Goal: Task Accomplishment & Management: Manage account settings

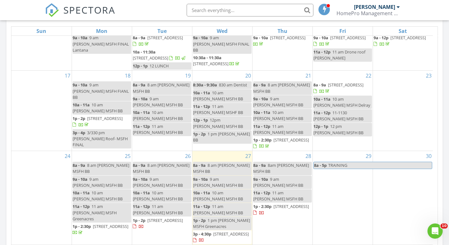
scroll to position [341, 0]
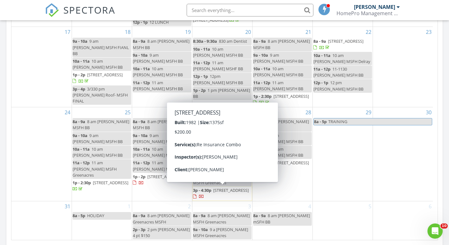
click at [204, 194] on div at bounding box center [198, 197] width 11 height 6
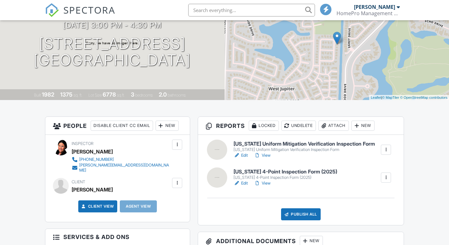
click at [219, 154] on div at bounding box center [217, 150] width 20 height 20
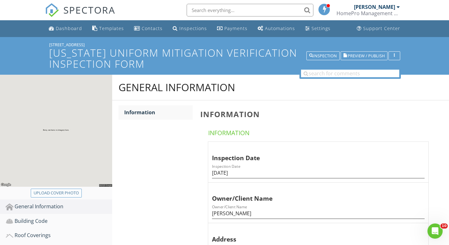
click at [61, 190] on div "Upload cover photo" at bounding box center [56, 193] width 45 height 6
type input "C:\fakepath\DJI_20250827145827_0001_V.JPG"
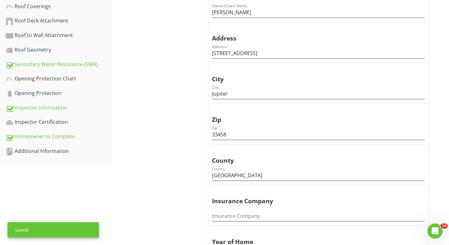
scroll to position [204, 0]
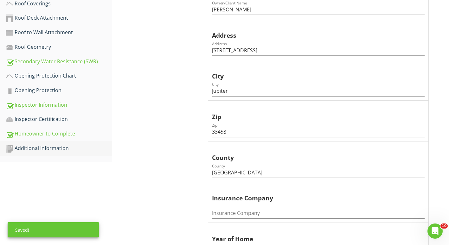
click at [72, 145] on div "Additional Information" at bounding box center [59, 149] width 107 height 8
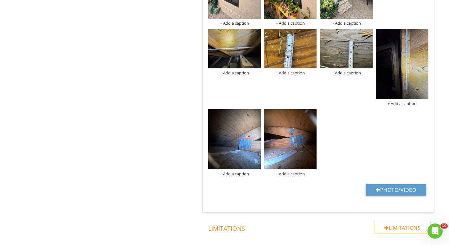
scroll to position [637, 0]
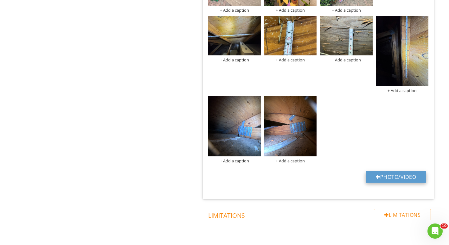
click at [390, 175] on button "Photo/Video" at bounding box center [396, 177] width 61 height 11
type input "C:\fakepath\DJI_20250827150128_0027_V.JPG"
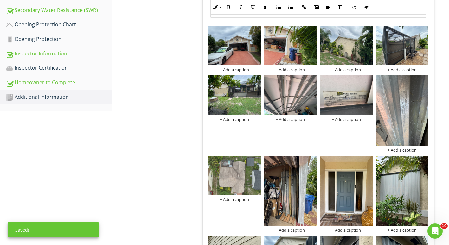
scroll to position [250, 0]
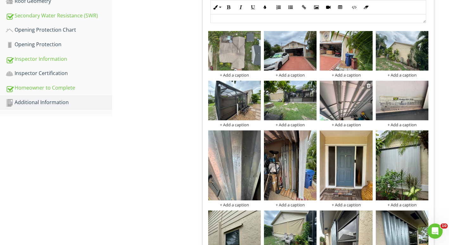
click at [347, 101] on img at bounding box center [346, 101] width 53 height 40
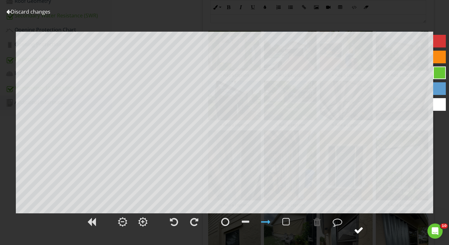
click at [357, 229] on div at bounding box center [359, 231] width 10 height 10
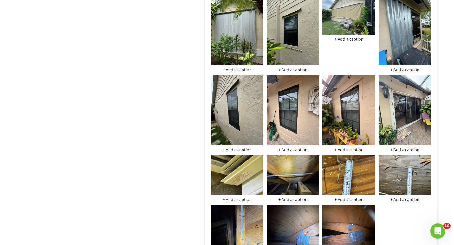
scroll to position [478, 0]
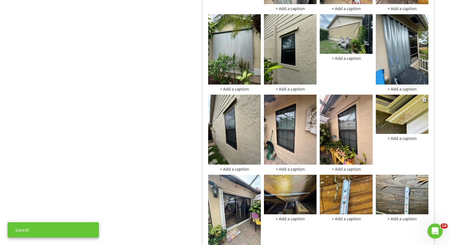
click at [402, 140] on div "+ Add a caption" at bounding box center [402, 138] width 53 height 5
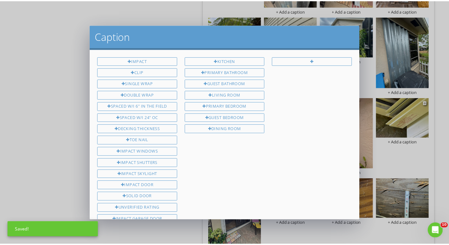
scroll to position [67, 0]
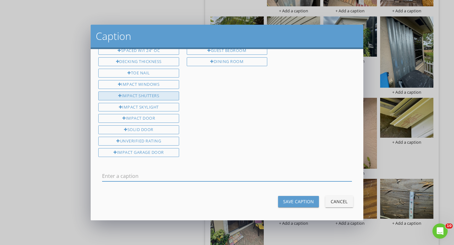
click at [159, 92] on div "Impact Shutters" at bounding box center [138, 96] width 81 height 9
type input "Impact Shutters"
click at [283, 199] on div "Save Caption" at bounding box center [298, 202] width 31 height 7
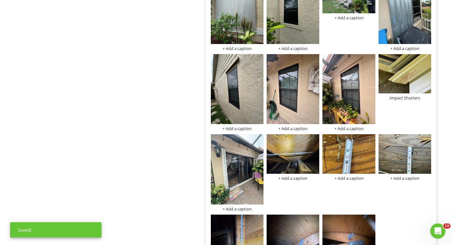
scroll to position [519, 0]
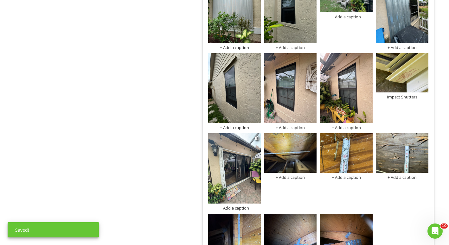
click at [230, 206] on div "+ Add a caption" at bounding box center [234, 208] width 53 height 5
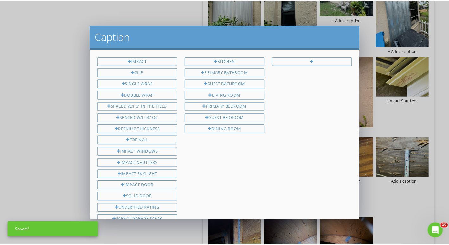
scroll to position [67, 0]
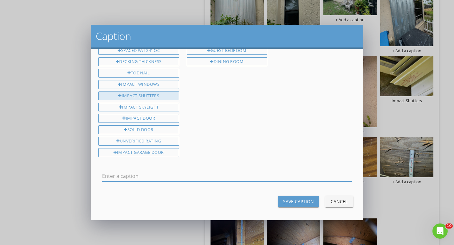
click at [154, 94] on div "Impact Shutters" at bounding box center [138, 96] width 81 height 9
type input "Impact Shutters"
click at [285, 201] on div "Save Caption" at bounding box center [298, 202] width 31 height 7
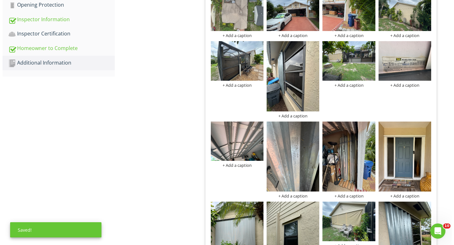
scroll to position [287, 0]
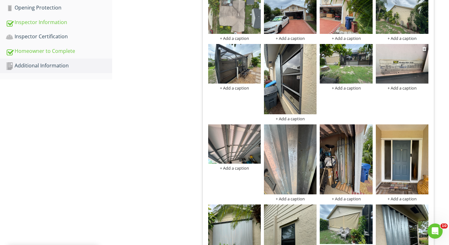
click at [398, 86] on div "+ Add a caption" at bounding box center [402, 88] width 53 height 5
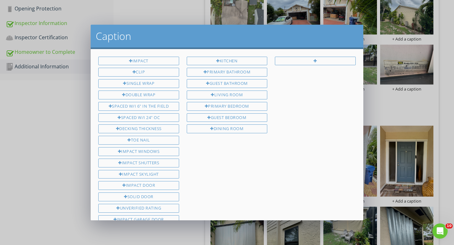
scroll to position [4, 0]
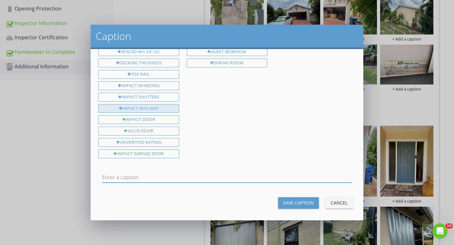
scroll to position [66, 0]
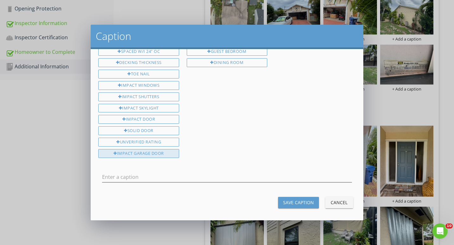
click at [136, 154] on div "Impact Garage Door" at bounding box center [138, 153] width 81 height 9
type input "Impact Garage Door"
click at [288, 203] on div "Save Caption" at bounding box center [298, 202] width 31 height 7
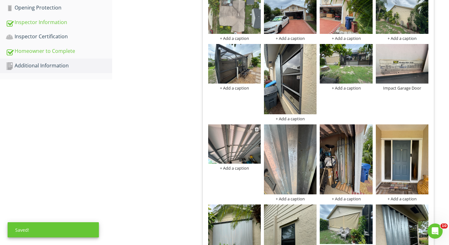
click at [222, 169] on div "+ Add a caption" at bounding box center [234, 168] width 53 height 5
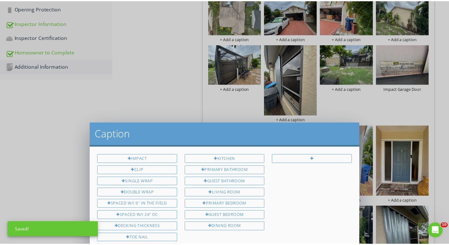
scroll to position [67, 0]
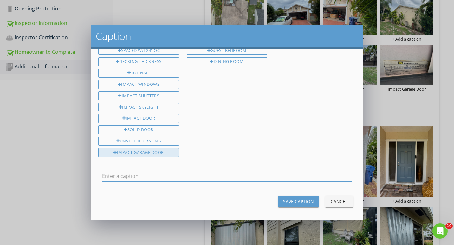
click at [148, 148] on div "Impact Garage Door" at bounding box center [138, 152] width 81 height 9
type input "Impact Garage Door"
click at [285, 200] on div "Save Caption" at bounding box center [298, 202] width 31 height 7
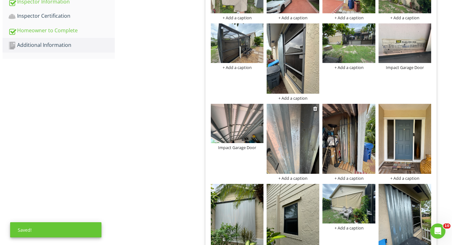
scroll to position [308, 0]
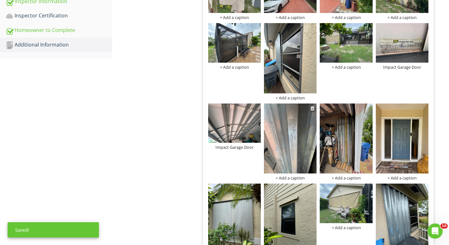
click at [289, 178] on div "+ Add a caption" at bounding box center [290, 178] width 53 height 5
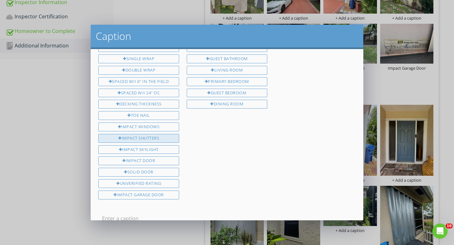
scroll to position [0, 0]
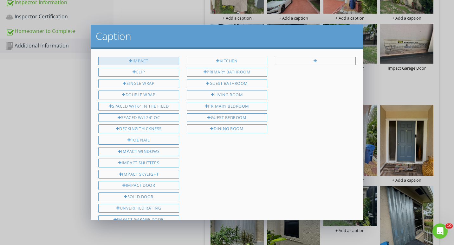
click at [146, 62] on div "Impact" at bounding box center [138, 61] width 81 height 9
type input "Impact"
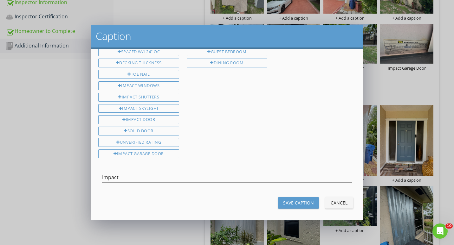
scroll to position [67, 0]
click at [289, 199] on div "Save Caption" at bounding box center [298, 202] width 31 height 7
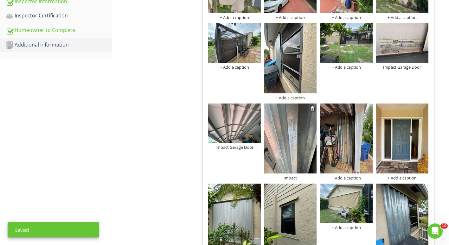
click at [298, 178] on div "Impact" at bounding box center [290, 178] width 53 height 5
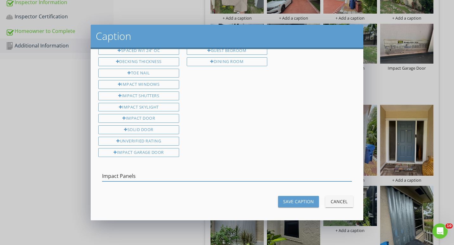
drag, startPoint x: 103, startPoint y: 171, endPoint x: 156, endPoint y: 165, distance: 52.9
click at [156, 167] on div "Impact Panels" at bounding box center [227, 177] width 250 height 21
type input "Impact Panels"
click at [296, 199] on div "Save Caption" at bounding box center [298, 202] width 31 height 7
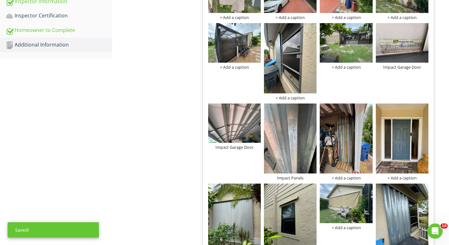
click at [340, 181] on div "+ Add a caption + Add a caption + Add a caption + Add a caption + Add a caption…" at bounding box center [319, 238] width 224 height 532
click at [338, 177] on div "+ Add a caption" at bounding box center [346, 178] width 53 height 5
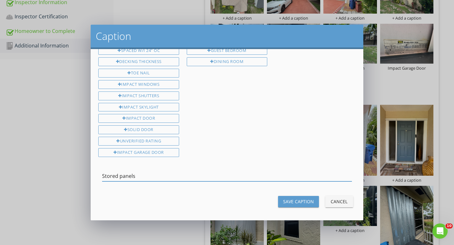
type input "Stored panels"
click at [302, 199] on div "Save Caption" at bounding box center [298, 202] width 31 height 7
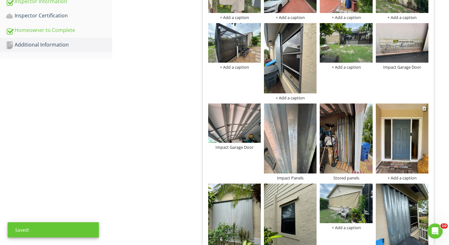
click at [400, 179] on div "+ Add a caption" at bounding box center [402, 178] width 53 height 5
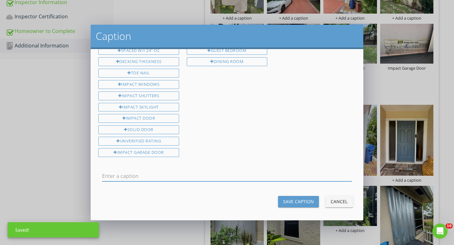
click at [158, 176] on input "text" at bounding box center [227, 176] width 250 height 10
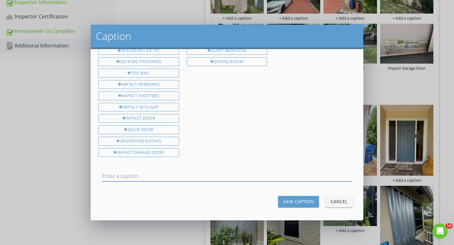
click at [115, 174] on input "text" at bounding box center [227, 176] width 250 height 10
type input "Impact Panels"
click at [296, 199] on div "Save Caption" at bounding box center [298, 202] width 31 height 7
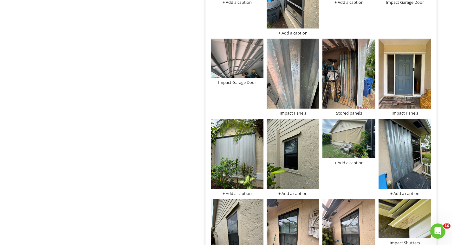
scroll to position [375, 0]
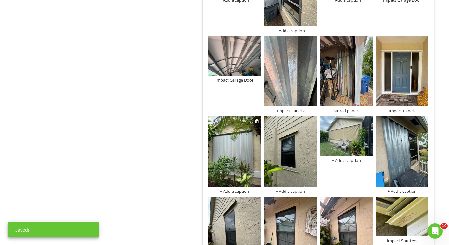
click at [240, 190] on div "+ Add a caption" at bounding box center [234, 191] width 53 height 5
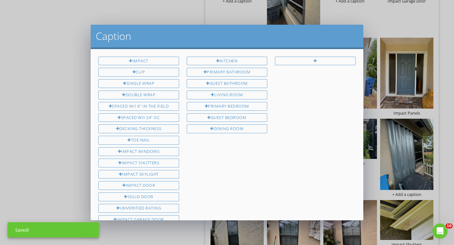
scroll to position [67, 0]
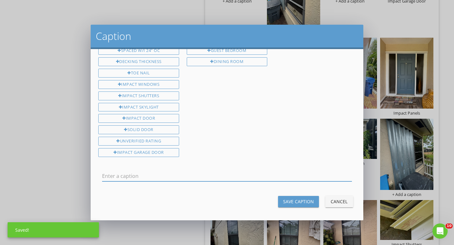
click at [123, 173] on input "text" at bounding box center [227, 176] width 250 height 10
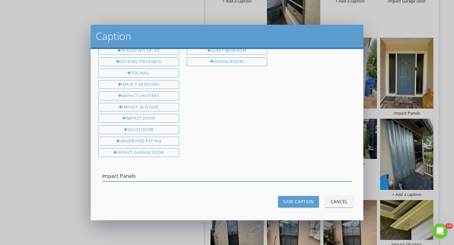
type input "Impact Panels"
click at [295, 199] on div "Save Caption" at bounding box center [298, 202] width 31 height 7
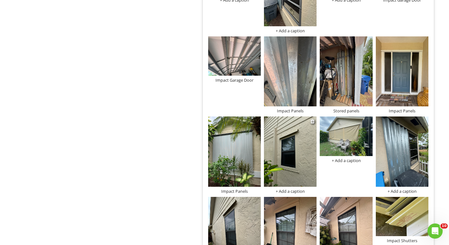
click at [287, 193] on div "+ Add a caption" at bounding box center [290, 191] width 53 height 5
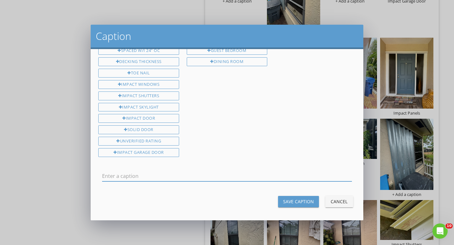
click at [118, 172] on input "text" at bounding box center [227, 176] width 250 height 10
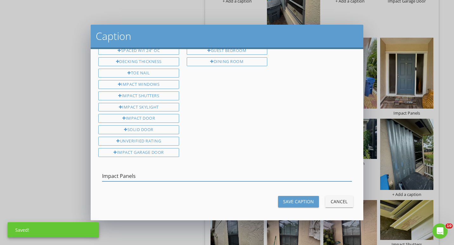
type input "Impact Panels"
click at [295, 199] on div "Save Caption" at bounding box center [298, 202] width 31 height 7
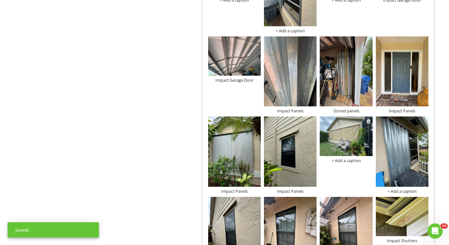
click at [345, 160] on div "+ Add a caption" at bounding box center [346, 160] width 53 height 5
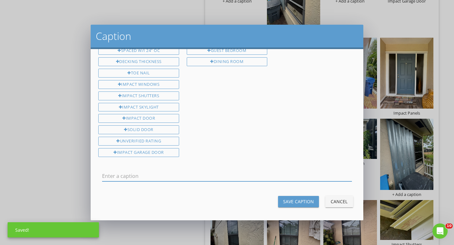
click at [113, 173] on input "text" at bounding box center [227, 176] width 250 height 10
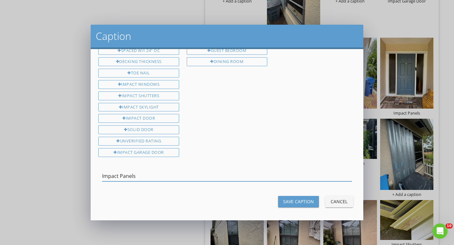
type input "Impact Panels"
click at [283, 202] on div "Save Caption" at bounding box center [298, 202] width 31 height 7
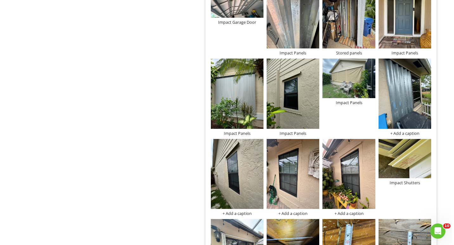
scroll to position [440, 0]
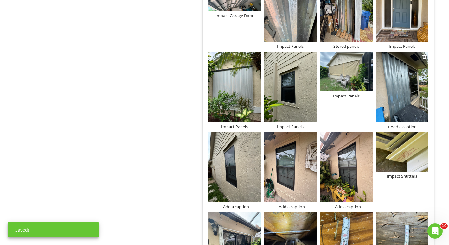
click at [399, 127] on div "+ Add a caption" at bounding box center [402, 126] width 53 height 5
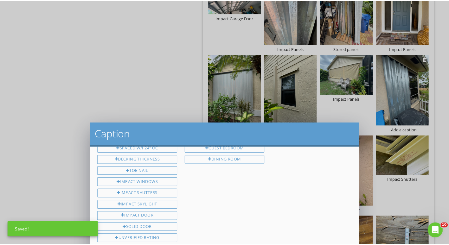
scroll to position [0, 0]
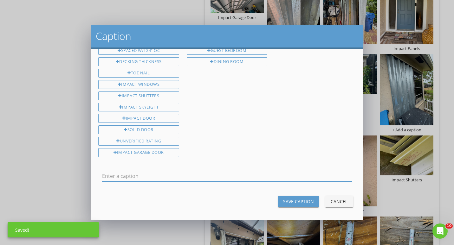
click at [113, 173] on input "text" at bounding box center [227, 176] width 250 height 10
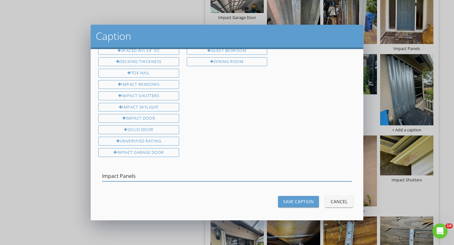
type input "Impact Panels"
click at [291, 200] on div "Save Caption" at bounding box center [298, 202] width 31 height 7
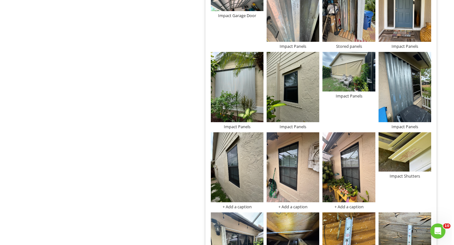
scroll to position [469, 0]
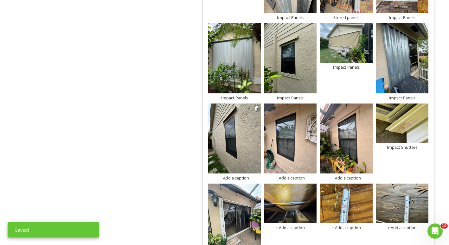
click at [232, 178] on div "+ Add a caption" at bounding box center [234, 178] width 53 height 5
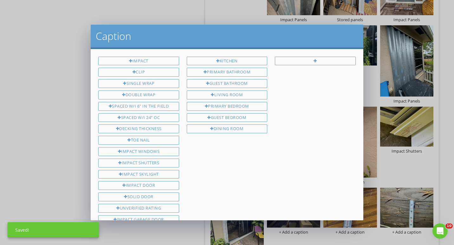
scroll to position [67, 0]
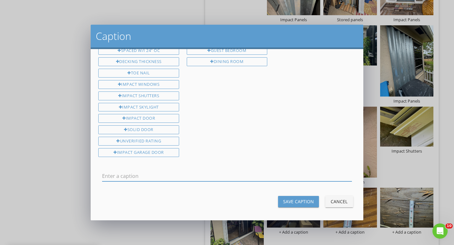
click at [107, 172] on input "text" at bounding box center [227, 176] width 250 height 10
type input "Impact Panels"
click at [288, 200] on div "Save Caption" at bounding box center [298, 202] width 31 height 7
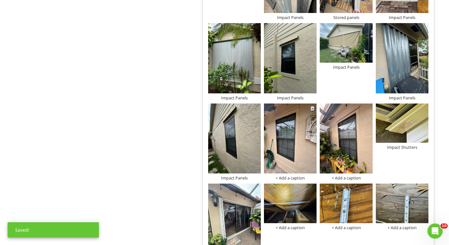
click at [282, 174] on div at bounding box center [290, 140] width 53 height 72
click at [282, 181] on div "+ Add a caption + Add a caption + Add a caption + Add a caption + Add a caption…" at bounding box center [319, 77] width 224 height 532
click at [282, 177] on div "+ Add a caption" at bounding box center [290, 178] width 53 height 5
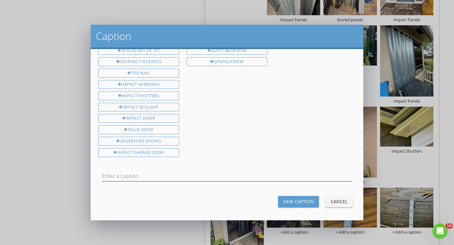
click at [112, 174] on input "text" at bounding box center [227, 176] width 250 height 10
type input "Impact Panels"
click at [289, 199] on div "Save Caption" at bounding box center [298, 202] width 31 height 7
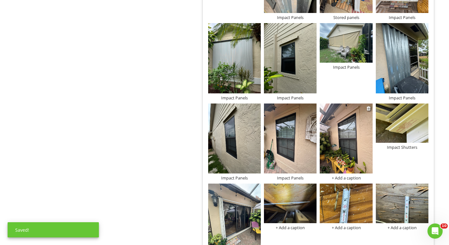
click at [334, 177] on div "+ Add a caption" at bounding box center [346, 178] width 53 height 5
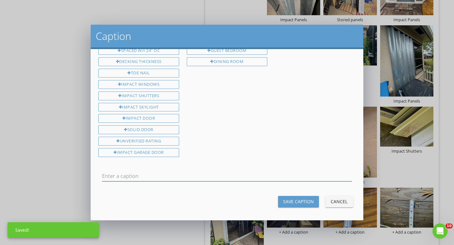
click at [134, 171] on input "text" at bounding box center [227, 176] width 250 height 10
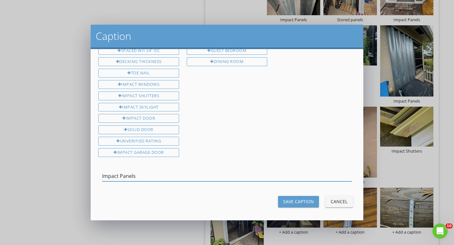
type input "Impact Panels"
click at [283, 201] on div "Save Caption" at bounding box center [298, 202] width 31 height 7
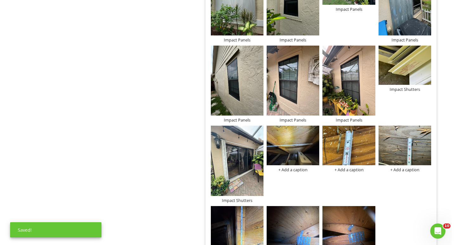
scroll to position [527, 0]
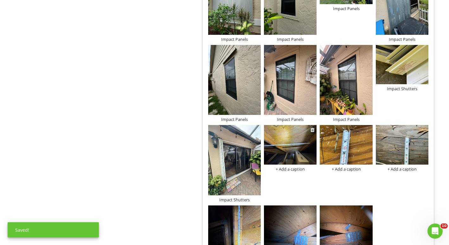
click at [289, 168] on div "+ Add a caption" at bounding box center [290, 169] width 53 height 5
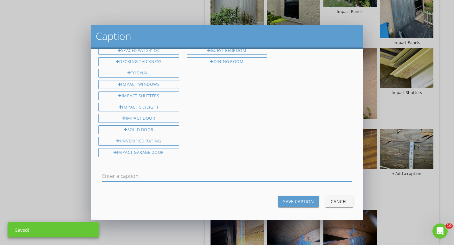
scroll to position [0, 0]
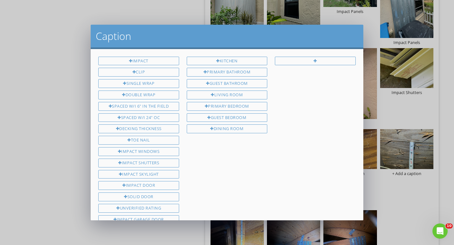
click at [147, 112] on div "Impact Clip Single wrap Double wrap Spaced w/i 6" in the field Spaced w/i 24" o…" at bounding box center [138, 142] width 88 height 170
click at [149, 118] on div "Spaced w/i 24" oc" at bounding box center [138, 118] width 81 height 9
type input "Spaced w/i 24" oc"
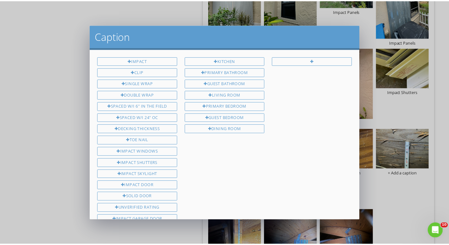
scroll to position [67, 0]
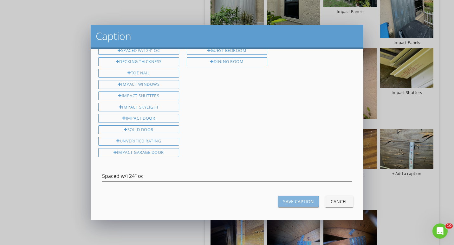
click at [283, 201] on div "Save Caption" at bounding box center [298, 202] width 31 height 7
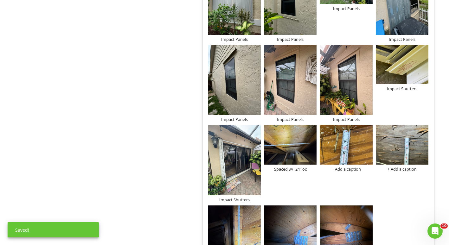
click at [341, 167] on div "+ Add a caption" at bounding box center [346, 169] width 53 height 5
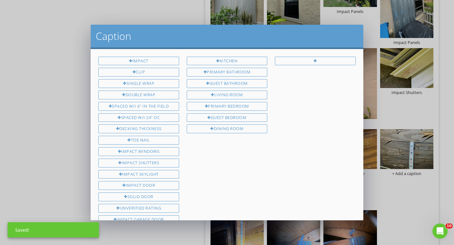
scroll to position [67, 0]
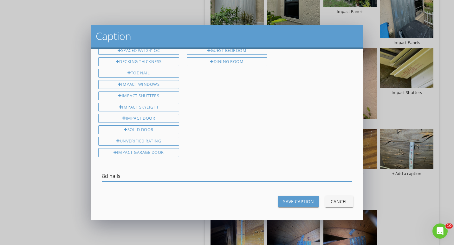
type input "8d nails"
click at [303, 199] on div "Save Caption" at bounding box center [298, 202] width 31 height 7
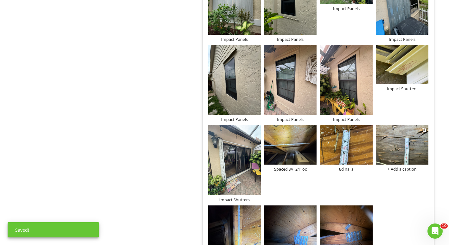
click at [390, 169] on div "+ Add a caption" at bounding box center [402, 169] width 53 height 5
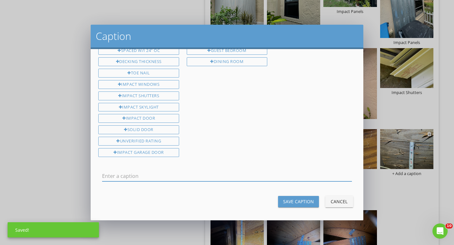
type input "e"
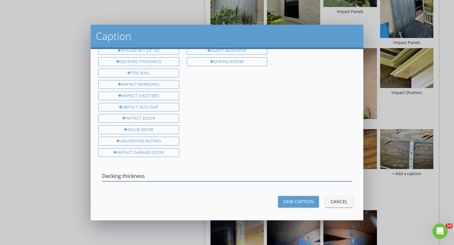
type input "Decking thickness"
click at [301, 199] on div "Save Caption" at bounding box center [298, 202] width 31 height 7
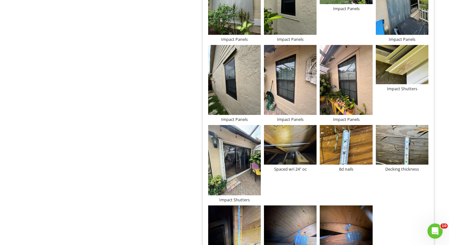
click at [301, 196] on div "+ Add a caption + Add a caption + Add a caption + Add a caption + Add a caption…" at bounding box center [319, 18] width 224 height 532
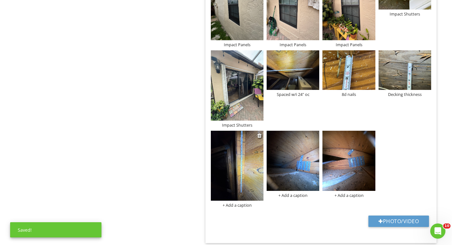
scroll to position [604, 0]
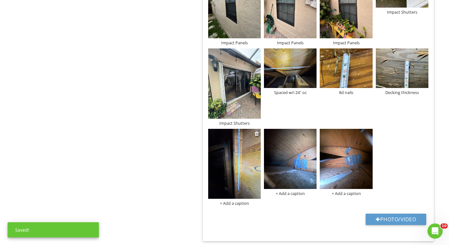
click at [230, 201] on div "+ Add a caption" at bounding box center [234, 203] width 53 height 5
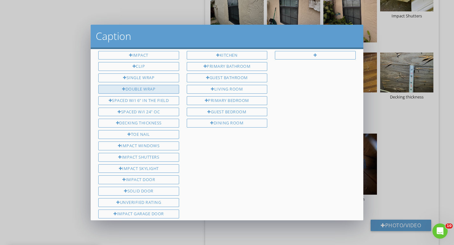
scroll to position [5, 0]
click at [148, 99] on div "Spaced w/i 6" in the field" at bounding box center [138, 101] width 81 height 9
type input "Spaced w/i 6" in the field"
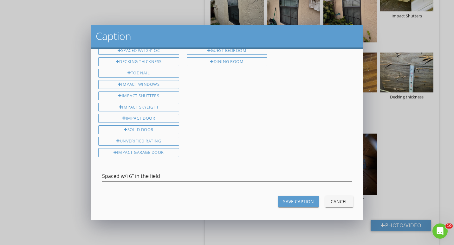
click at [290, 201] on div "Save Caption" at bounding box center [298, 202] width 31 height 7
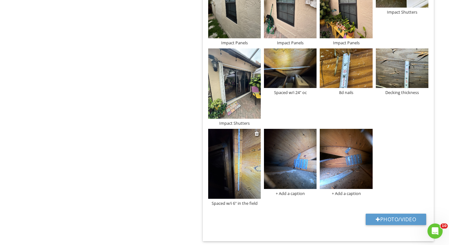
click at [244, 176] on img at bounding box center [234, 164] width 53 height 70
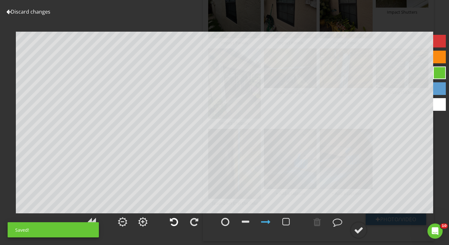
click at [175, 224] on div at bounding box center [174, 223] width 8 height 10
click at [357, 226] on div at bounding box center [359, 231] width 10 height 10
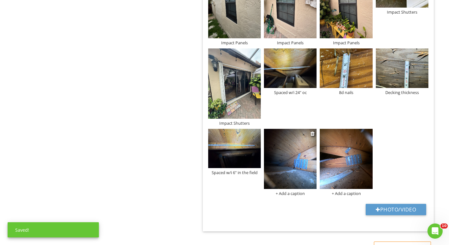
click at [297, 195] on div "+ Add a caption" at bounding box center [290, 193] width 53 height 5
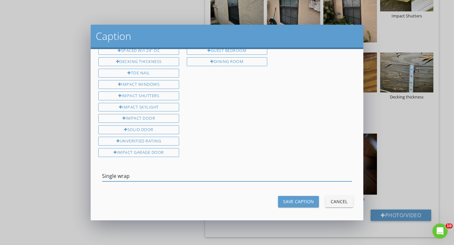
type input "Single wrap"
click at [305, 200] on div "Save Caption" at bounding box center [298, 202] width 31 height 7
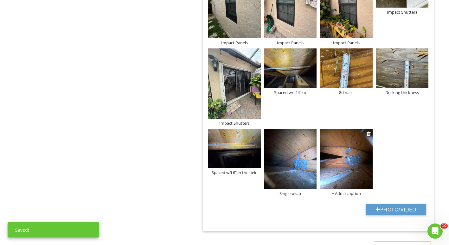
click at [352, 195] on div "+ Add a caption" at bounding box center [346, 193] width 53 height 5
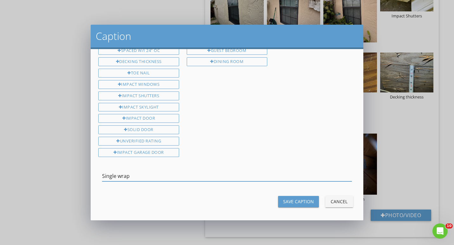
type input "Single wrap"
click at [291, 202] on div "Save Caption" at bounding box center [298, 202] width 31 height 7
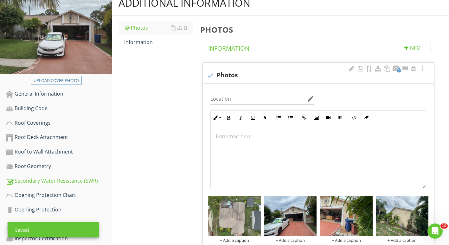
scroll to position [85, 0]
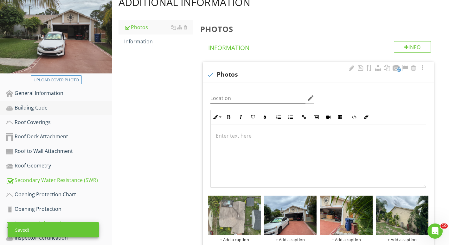
click at [49, 111] on div "Building Code" at bounding box center [59, 108] width 107 height 8
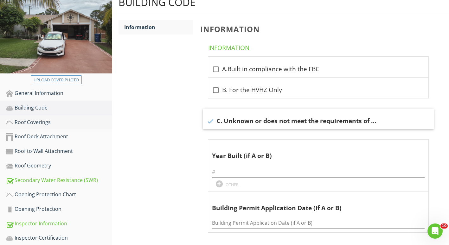
click at [49, 121] on div "Roof Coverings" at bounding box center [59, 123] width 107 height 8
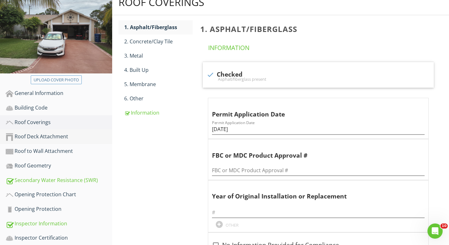
click at [53, 137] on div "Roof Deck Attachment" at bounding box center [59, 137] width 107 height 8
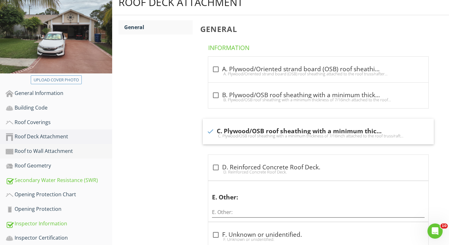
click at [62, 148] on div "Roof to Wall Attachment" at bounding box center [59, 151] width 107 height 8
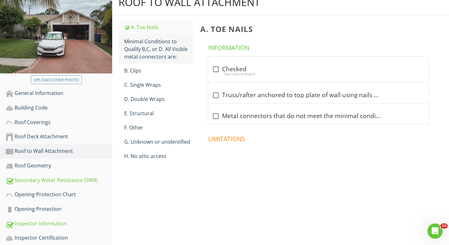
click at [144, 54] on div "Minimal Conditions to Qualify B,C, or D. All Visible metal connectors are:" at bounding box center [158, 49] width 68 height 23
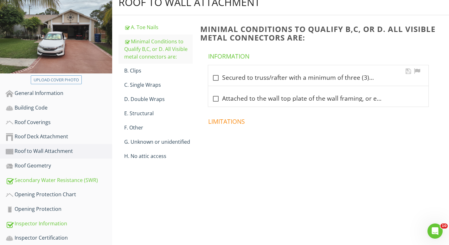
click at [218, 76] on div at bounding box center [216, 78] width 11 height 11
checkbox input "true"
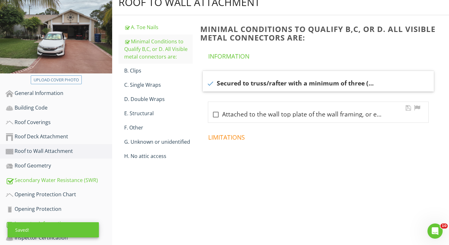
click at [218, 112] on div at bounding box center [216, 114] width 11 height 11
checkbox input "true"
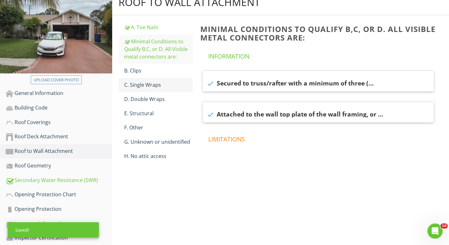
click at [158, 86] on div "C. Single Wraps" at bounding box center [158, 85] width 68 height 8
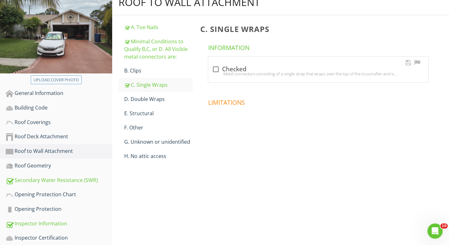
click at [216, 72] on div "Metal connectors consisting of a single strap that wraps over the top of the tr…" at bounding box center [318, 73] width 213 height 5
checkbox input "true"
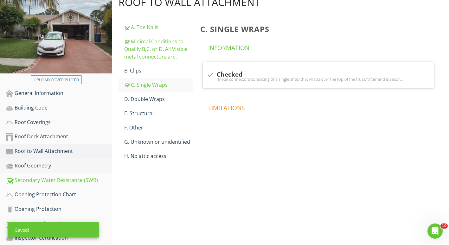
click at [31, 161] on link "Roof Geometry" at bounding box center [59, 166] width 107 height 15
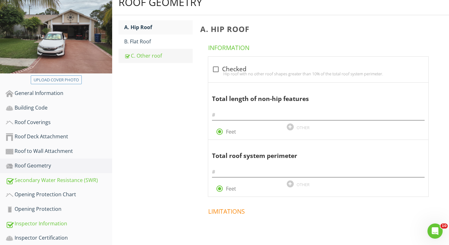
click at [147, 60] on link "C. Other roof" at bounding box center [158, 56] width 68 height 14
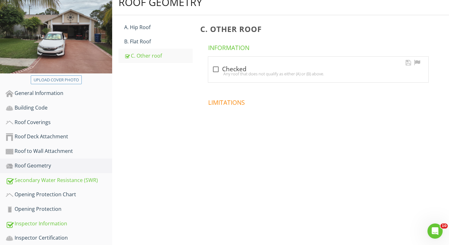
click at [217, 70] on div at bounding box center [216, 69] width 11 height 11
checkbox input "true"
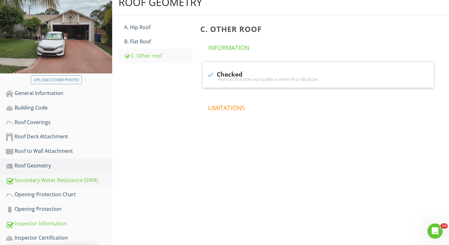
click at [46, 178] on div "Secondary Water Resistance (SWR)" at bounding box center [59, 181] width 107 height 8
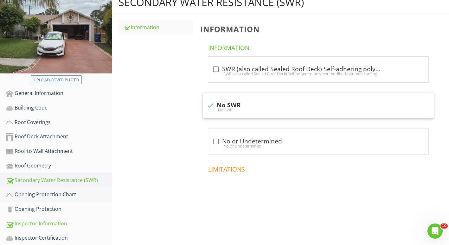
click at [57, 194] on div "Opening Protection Chart" at bounding box center [59, 195] width 107 height 8
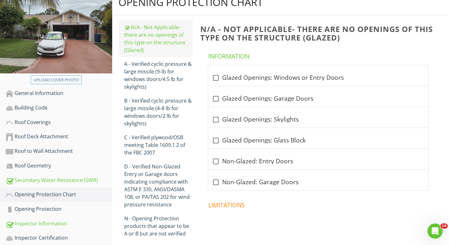
click at [149, 45] on div "N/A - Not Applicable‐ there are no openings of this type on the structure (Glaz…" at bounding box center [158, 38] width 68 height 30
click at [214, 118] on div at bounding box center [216, 119] width 11 height 11
checkbox input "true"
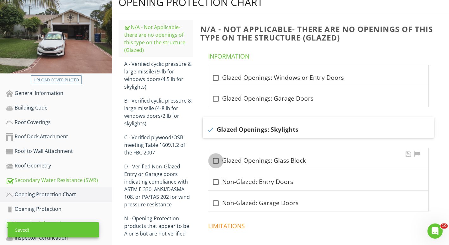
click at [215, 161] on div at bounding box center [216, 161] width 11 height 11
checkbox input "true"
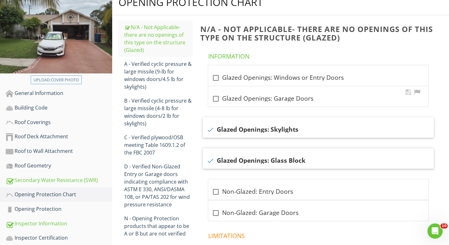
click at [217, 103] on div at bounding box center [216, 99] width 11 height 11
checkbox input "true"
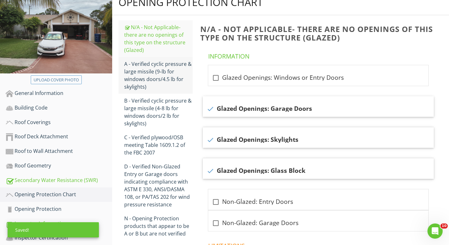
click at [168, 68] on div "A - Verified cyclic pressure & large missile (9‐lb for windows doors/4.5 lb for…" at bounding box center [158, 75] width 68 height 30
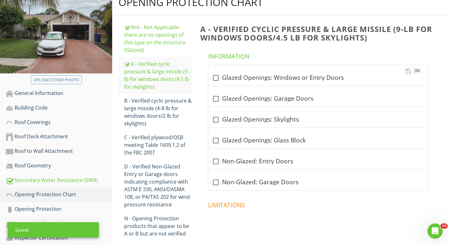
click at [218, 77] on div at bounding box center [216, 78] width 11 height 11
checkbox input "true"
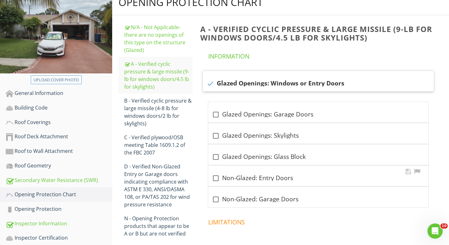
click at [216, 176] on div at bounding box center [216, 178] width 11 height 11
checkbox input "true"
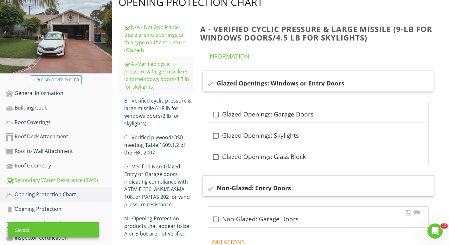
click at [218, 221] on div at bounding box center [216, 219] width 11 height 11
checkbox input "true"
click at [65, 209] on div "Opening Protection" at bounding box center [59, 209] width 107 height 8
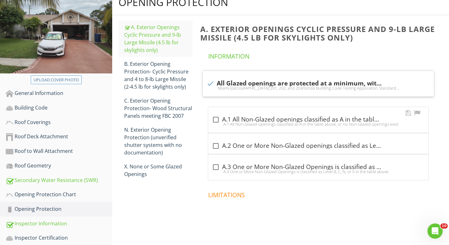
click at [213, 119] on div at bounding box center [216, 119] width 11 height 11
checkbox input "true"
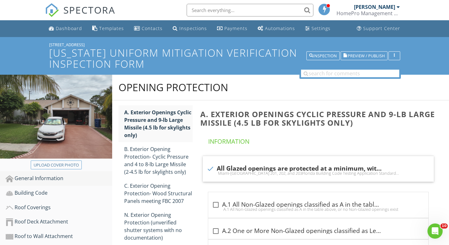
click at [33, 179] on div "General Information" at bounding box center [59, 179] width 107 height 8
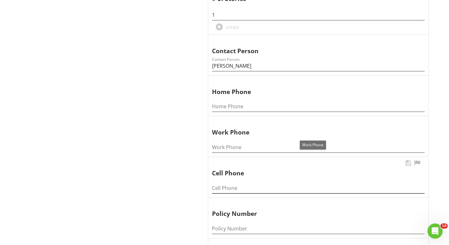
scroll to position [486, 0]
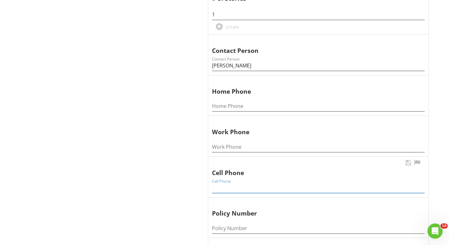
click at [237, 187] on input "Cell Phone" at bounding box center [318, 188] width 213 height 10
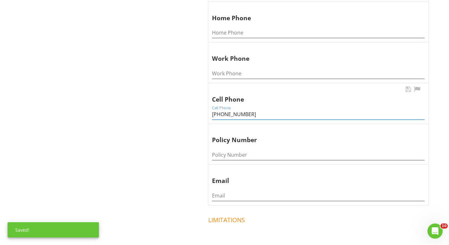
scroll to position [560, 0]
type input "[PHONE_NUMBER]"
click at [225, 192] on input "Email" at bounding box center [318, 196] width 213 height 10
type input "G"
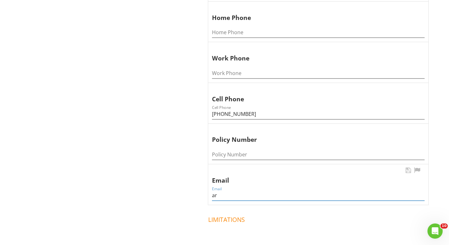
type input "a"
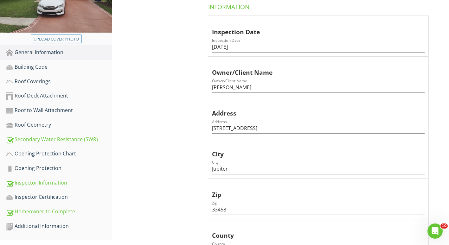
scroll to position [0, 0]
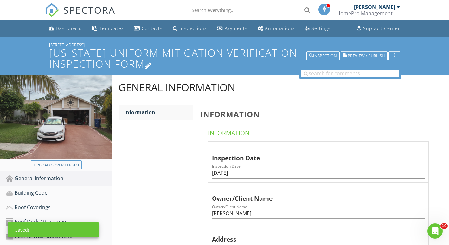
type input "[EMAIL_ADDRESS][DOMAIN_NAME]"
click at [375, 51] on h1 "[US_STATE] Uniform Mitigation Verification Inspection Form" at bounding box center [224, 58] width 351 height 22
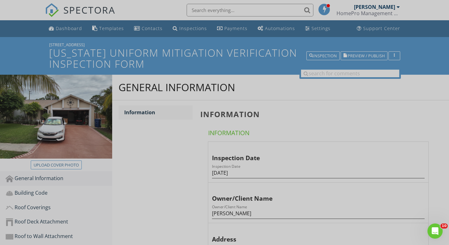
click at [441, 97] on div at bounding box center [224, 122] width 449 height 245
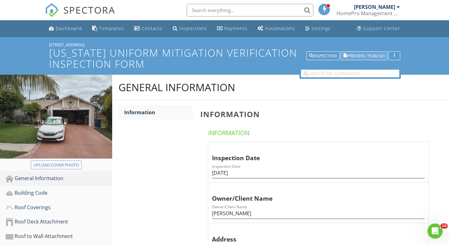
click at [378, 54] on span "Preview / Publish" at bounding box center [366, 56] width 37 height 4
click at [63, 25] on link "Dashboard" at bounding box center [65, 29] width 38 height 12
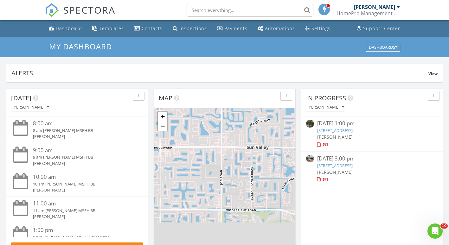
scroll to position [60, 0]
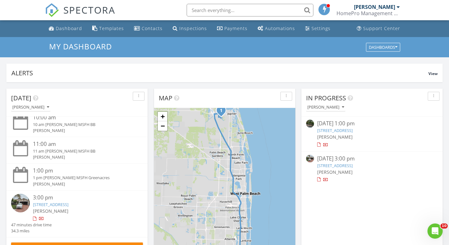
click at [44, 205] on link "[STREET_ADDRESS]" at bounding box center [51, 205] width 36 height 6
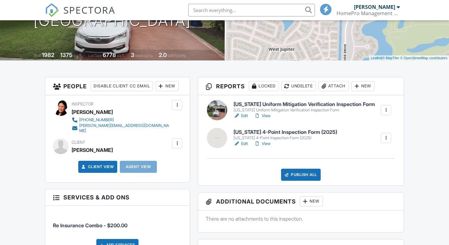
scroll to position [109, 0]
click at [244, 145] on link "Edit" at bounding box center [241, 144] width 14 height 6
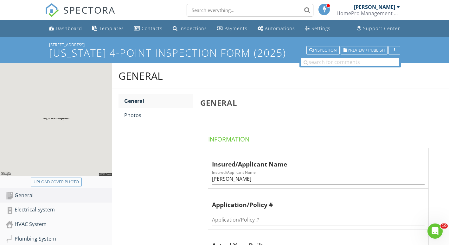
click at [61, 181] on div "Upload cover photo" at bounding box center [56, 182] width 45 height 6
type input "C:\fakepath\DJI_20250827145827_0001_V.JPG"
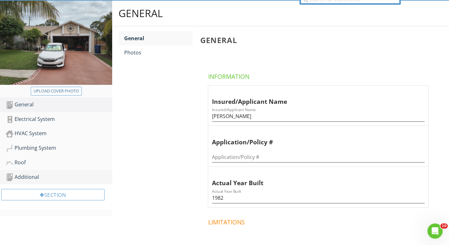
scroll to position [53, 0]
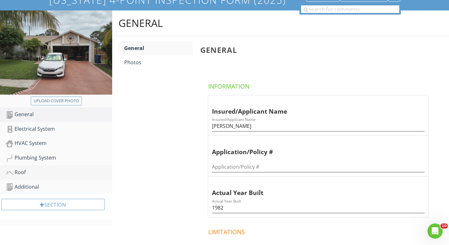
click at [57, 172] on div "Roof" at bounding box center [59, 173] width 107 height 8
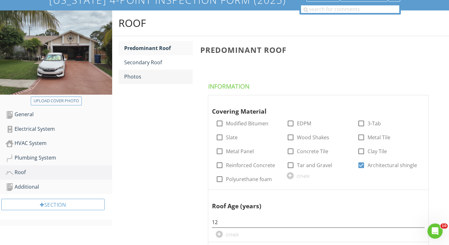
click at [130, 79] on div "Photos" at bounding box center [158, 77] width 68 height 8
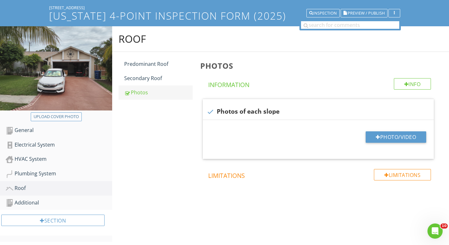
scroll to position [37, 0]
click at [381, 142] on button "Photo/Video" at bounding box center [396, 137] width 61 height 11
type input "C:\fakepath\DJI_20250827145856_0004_V.JPG"
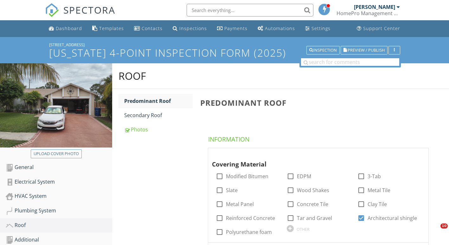
scroll to position [132, 0]
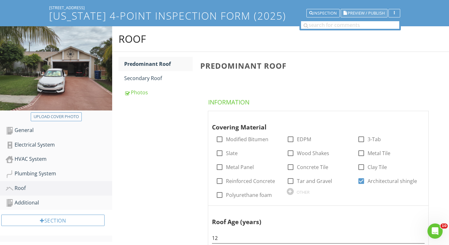
click at [351, 15] on span "Preview / Publish" at bounding box center [366, 13] width 37 height 4
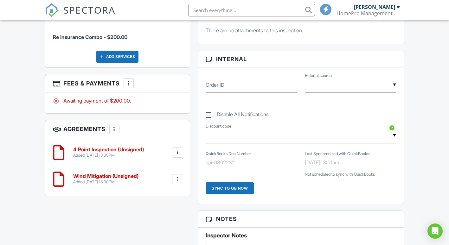
scroll to position [303, 0]
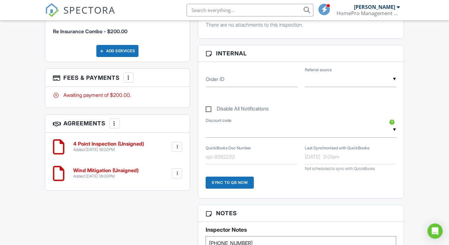
click at [177, 144] on div at bounding box center [177, 147] width 6 height 6
click at [159, 192] on li "Delete" at bounding box center [160, 196] width 36 height 16
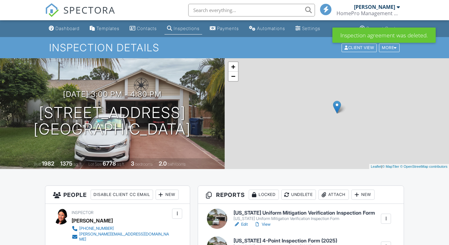
scroll to position [272, 0]
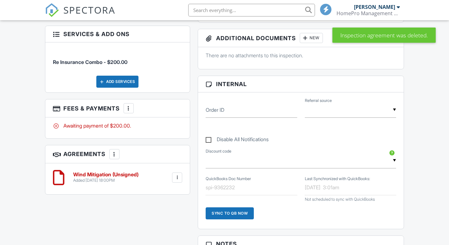
click at [176, 181] on div at bounding box center [177, 178] width 6 height 6
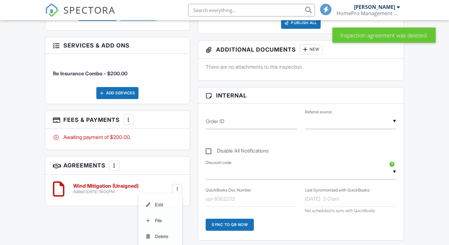
scroll to position [0, 0]
click at [159, 233] on li "Delete" at bounding box center [160, 239] width 36 height 16
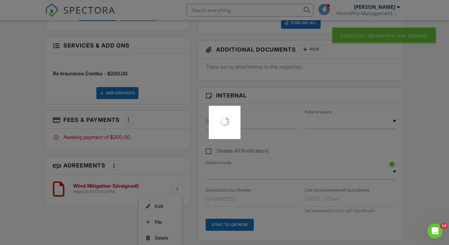
scroll to position [383, 0]
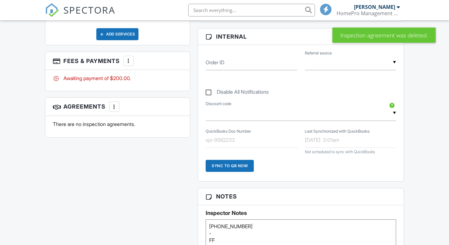
drag, startPoint x: 208, startPoint y: 225, endPoint x: 249, endPoint y: 224, distance: 40.9
click at [249, 224] on textarea "[PHONE_NUMBER] - FF" at bounding box center [301, 236] width 191 height 32
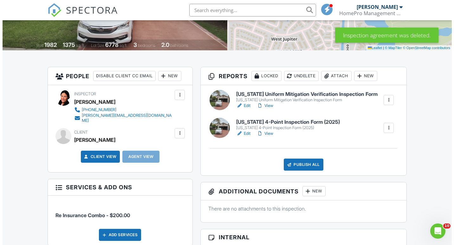
scroll to position [119, 0]
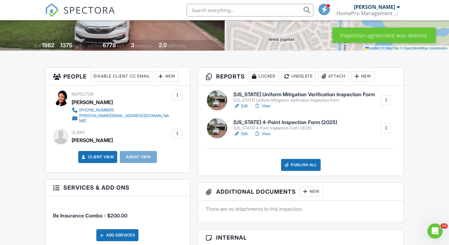
click at [180, 131] on div at bounding box center [177, 134] width 6 height 6
click at [164, 149] on li "Edit" at bounding box center [162, 153] width 32 height 16
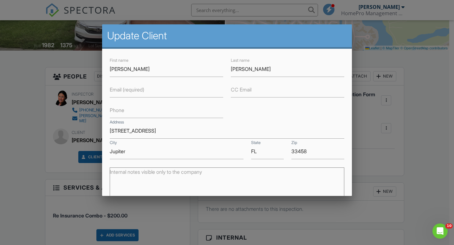
drag, startPoint x: 124, startPoint y: 113, endPoint x: 113, endPoint y: 109, distance: 11.5
click at [113, 109] on label "Phone" at bounding box center [117, 110] width 15 height 7
click at [113, 109] on input "Phone" at bounding box center [167, 111] width 114 height 16
paste input "[PHONE_NUMBER]"
type input "[PHONE_NUMBER]"
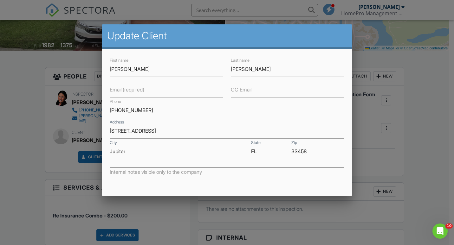
click at [134, 92] on label "Email (required)" at bounding box center [127, 89] width 35 height 7
click at [134, 92] on input "Email (required)" at bounding box center [167, 90] width 114 height 16
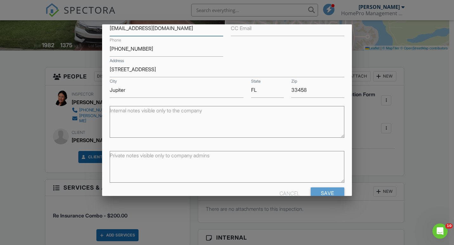
scroll to position [62, 0]
type input "[EMAIL_ADDRESS][DOMAIN_NAME]"
click at [322, 193] on input "Save" at bounding box center [328, 192] width 34 height 11
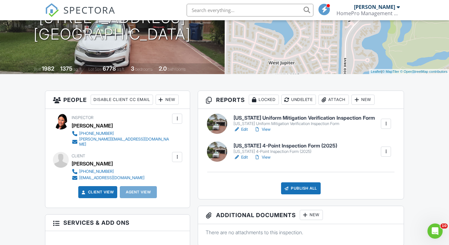
scroll to position [223, 0]
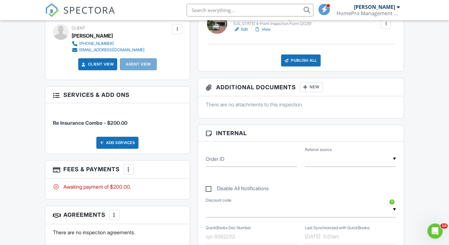
click at [134, 165] on div "More" at bounding box center [129, 170] width 10 height 10
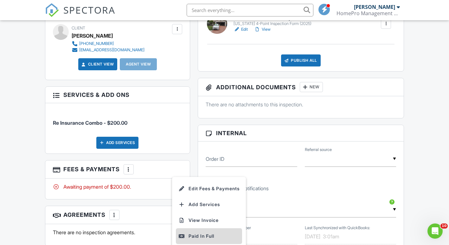
click at [186, 234] on div "Paid In Full" at bounding box center [209, 237] width 61 height 8
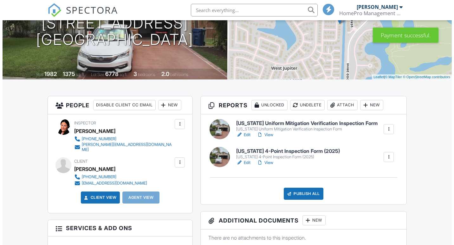
scroll to position [90, 0]
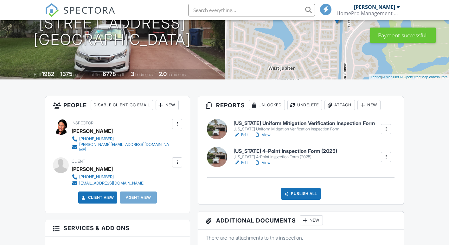
click at [355, 105] on div "Attach" at bounding box center [340, 105] width 30 height 10
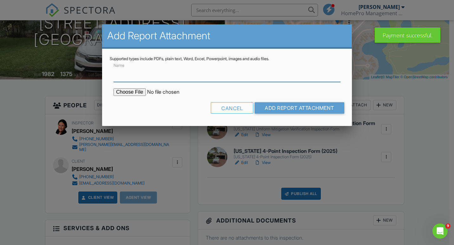
scroll to position [0, 0]
click at [121, 90] on input "file" at bounding box center [168, 92] width 108 height 8
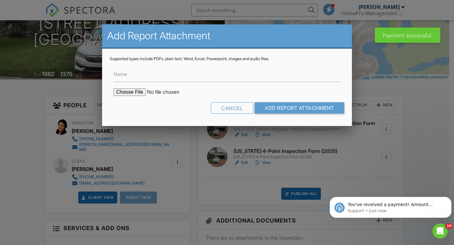
type input "C:\fakepath\BuildFaxReport_20250826185649438203-XA9FV0-765907901.pdf"
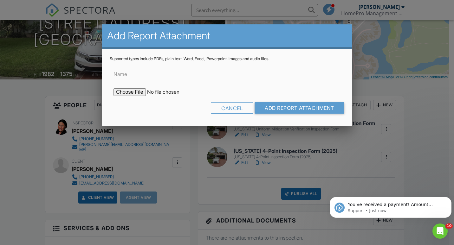
click at [130, 77] on input "Name" at bounding box center [227, 75] width 227 height 16
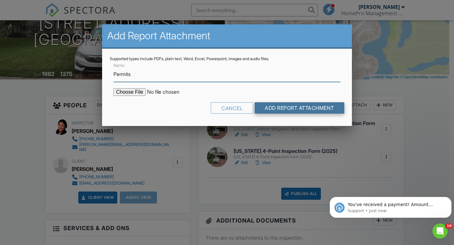
type input "Permits"
click at [267, 107] on input "Add Report Attachment" at bounding box center [300, 107] width 90 height 11
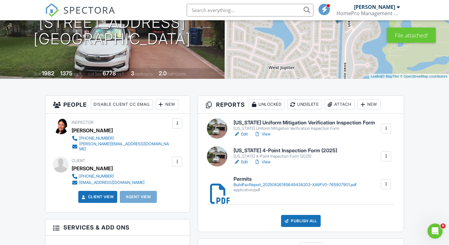
click at [244, 161] on link "Edit" at bounding box center [241, 162] width 14 height 6
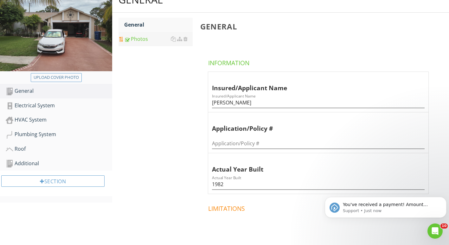
click at [137, 42] on div "Photos" at bounding box center [158, 39] width 68 height 8
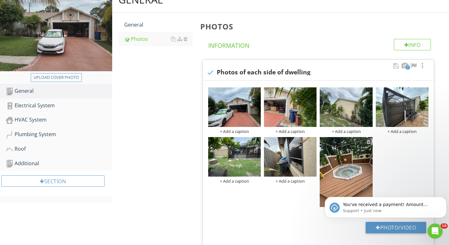
click at [369, 142] on div at bounding box center [369, 142] width 4 height 5
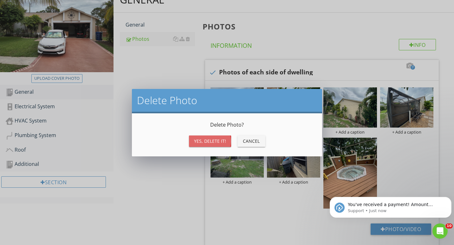
click at [214, 142] on div "Yes, Delete it!" at bounding box center [210, 141] width 32 height 7
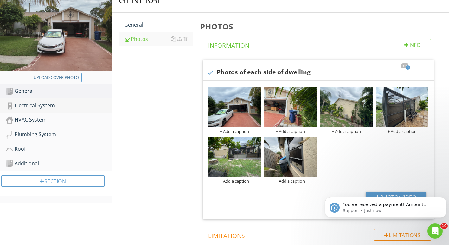
click at [35, 107] on div "Electrical System" at bounding box center [59, 106] width 107 height 8
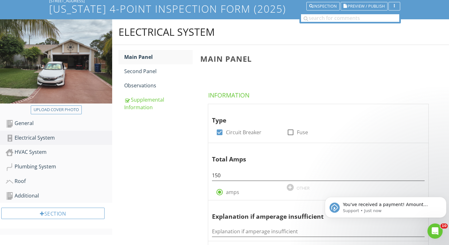
scroll to position [41, 0]
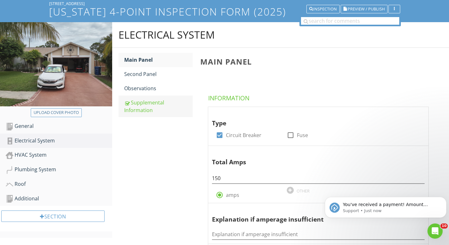
click at [146, 114] on link "Supplemental Information" at bounding box center [158, 107] width 68 height 22
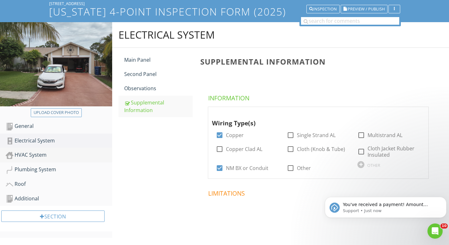
click at [46, 153] on div "HVAC System" at bounding box center [59, 155] width 107 height 8
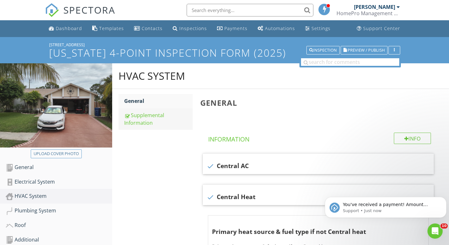
click at [149, 118] on div "Supplemental Information" at bounding box center [158, 119] width 68 height 15
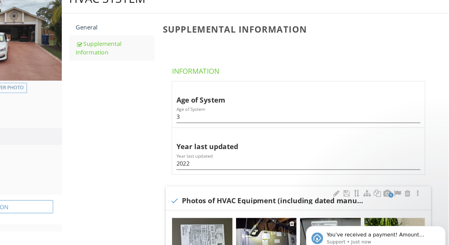
scroll to position [77, 0]
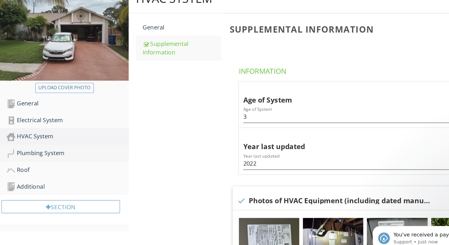
click at [33, 132] on div "Plumbing System" at bounding box center [59, 134] width 107 height 8
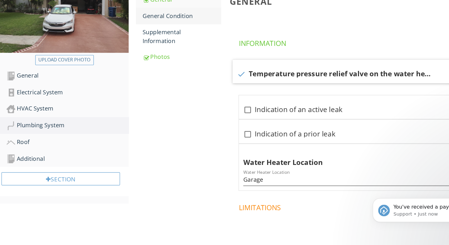
click at [141, 36] on div "General Condition" at bounding box center [158, 38] width 68 height 8
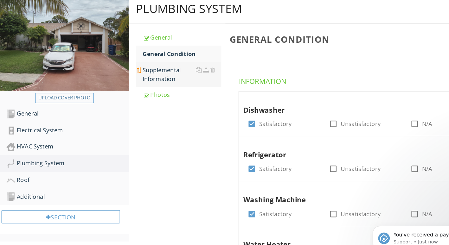
scroll to position [67, 0]
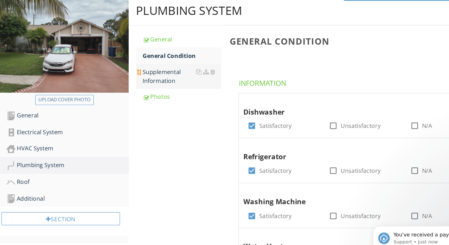
click at [151, 65] on div "Supplemental Information" at bounding box center [158, 66] width 68 height 15
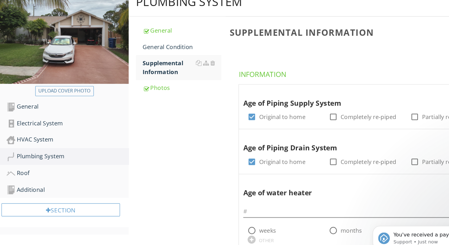
scroll to position [42, 0]
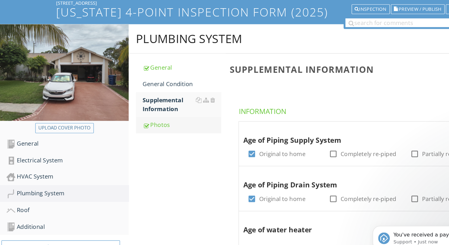
click at [142, 116] on link "Photos" at bounding box center [158, 109] width 68 height 14
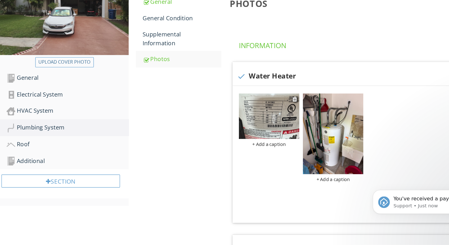
scroll to position [68, 0]
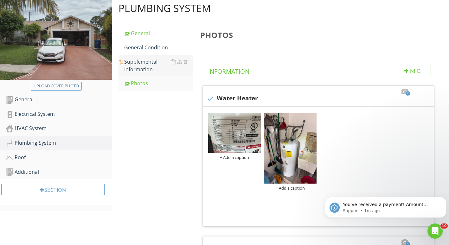
click at [144, 70] on div "Supplemental Information" at bounding box center [158, 65] width 68 height 15
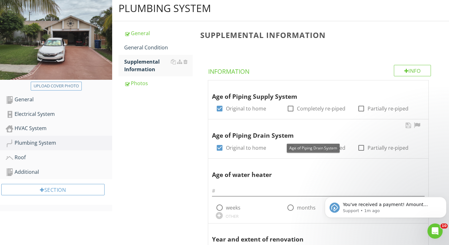
scroll to position [79, 0]
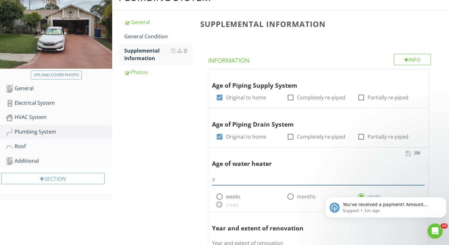
click at [231, 182] on input "text" at bounding box center [318, 180] width 213 height 10
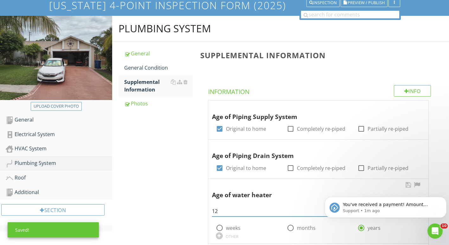
scroll to position [47, 0]
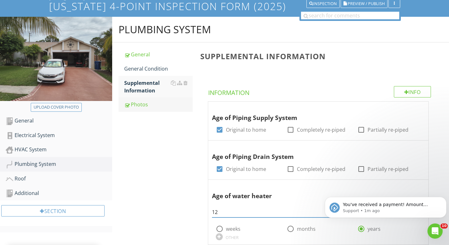
type input "12"
click at [134, 105] on div "Photos" at bounding box center [158, 105] width 68 height 8
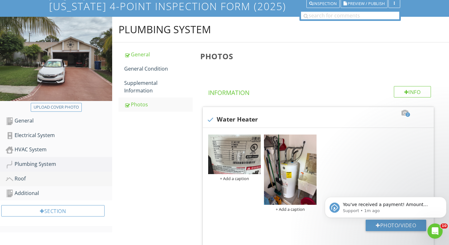
click at [44, 182] on div "Roof" at bounding box center [59, 179] width 107 height 8
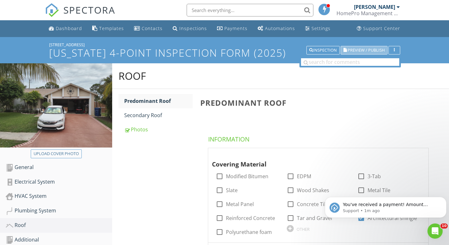
click at [363, 51] on span "Preview / Publish" at bounding box center [366, 50] width 37 height 4
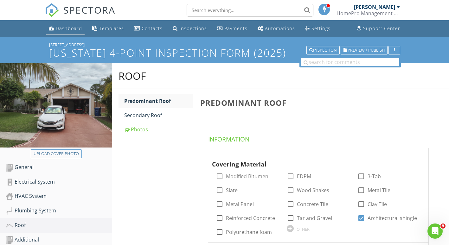
click at [67, 33] on link "Dashboard" at bounding box center [65, 29] width 38 height 12
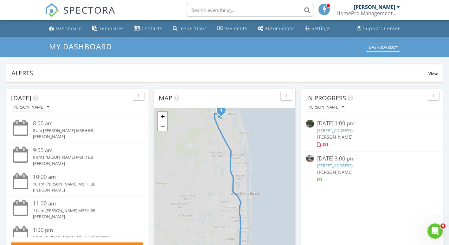
click at [331, 166] on link "135 Rosewood Cir, Jupiter, FL 33458" at bounding box center [335, 166] width 36 height 6
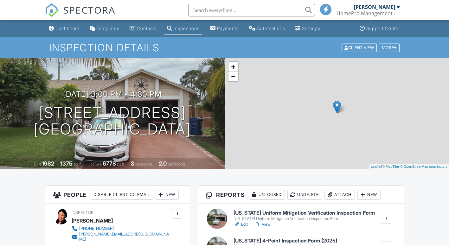
scroll to position [86, 0]
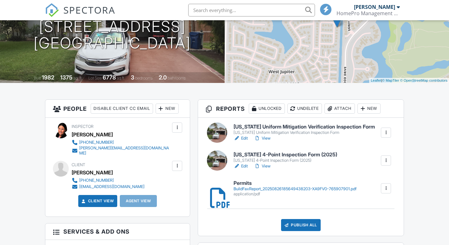
click at [267, 139] on link "View" at bounding box center [262, 138] width 16 height 6
click at [303, 222] on div "Publish All" at bounding box center [301, 225] width 40 height 12
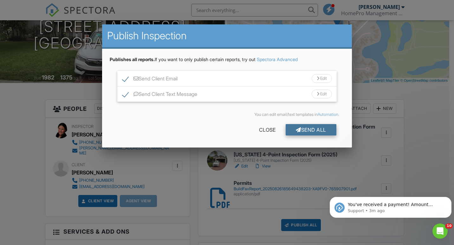
click at [303, 131] on div "Send All" at bounding box center [311, 129] width 51 height 11
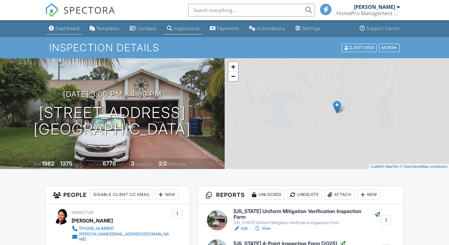
click at [69, 33] on link "Dashboard" at bounding box center [64, 29] width 36 height 12
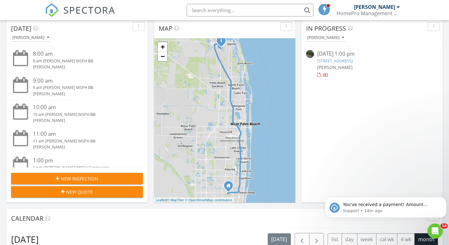
scroll to position [36, 0]
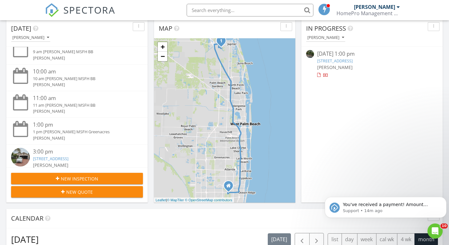
click at [55, 156] on div "3:00 pm" at bounding box center [82, 152] width 99 height 8
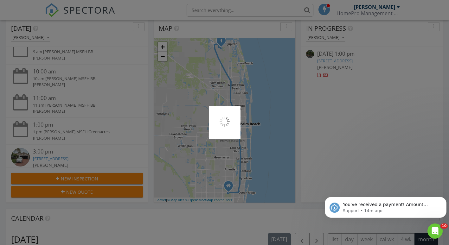
scroll to position [36, 0]
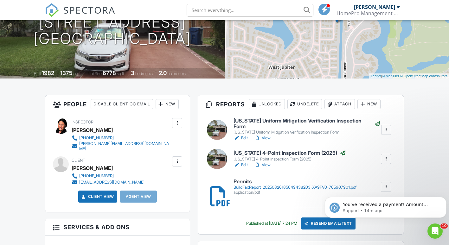
scroll to position [90, 0]
click at [50, 11] on img at bounding box center [52, 10] width 14 height 14
